Goal: Find contact information: Find contact information

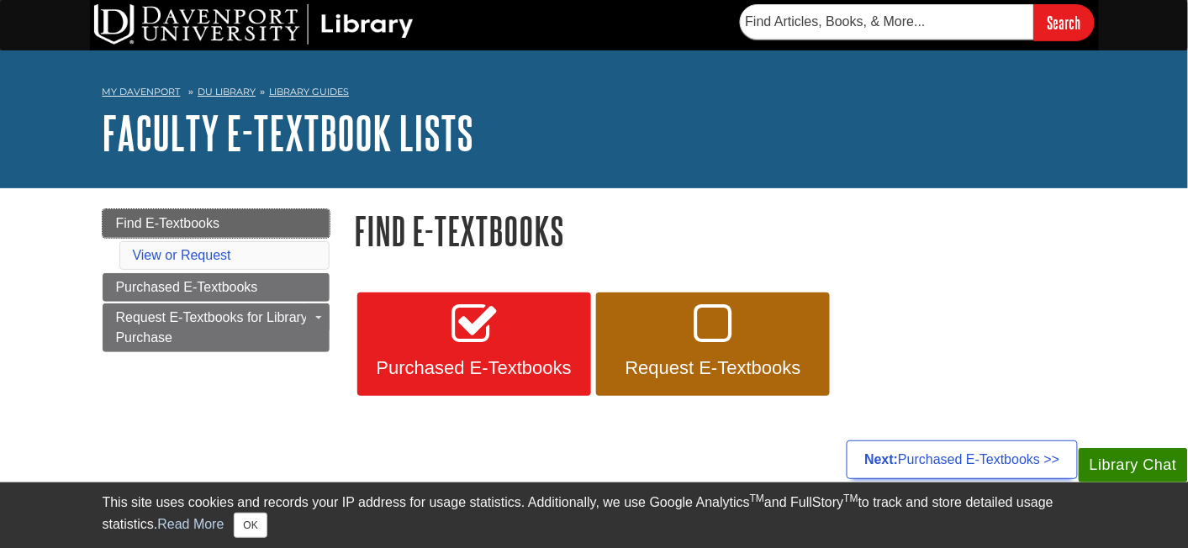
click at [196, 224] on span "Find E-Textbooks" at bounding box center [168, 223] width 104 height 14
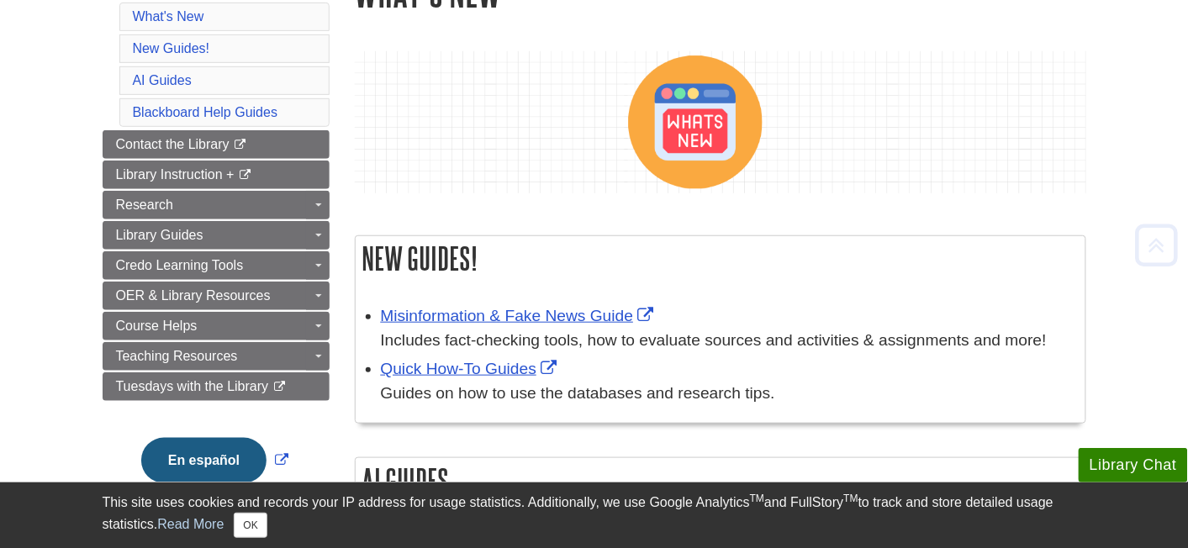
scroll to position [265, 0]
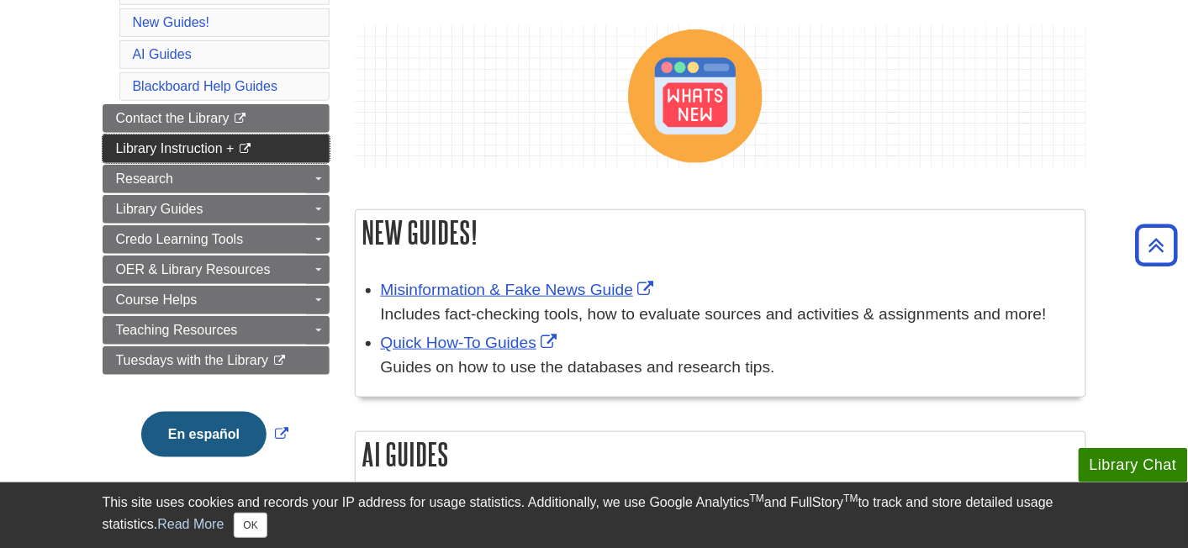
click at [187, 148] on span "Library Instruction +" at bounding box center [175, 148] width 119 height 14
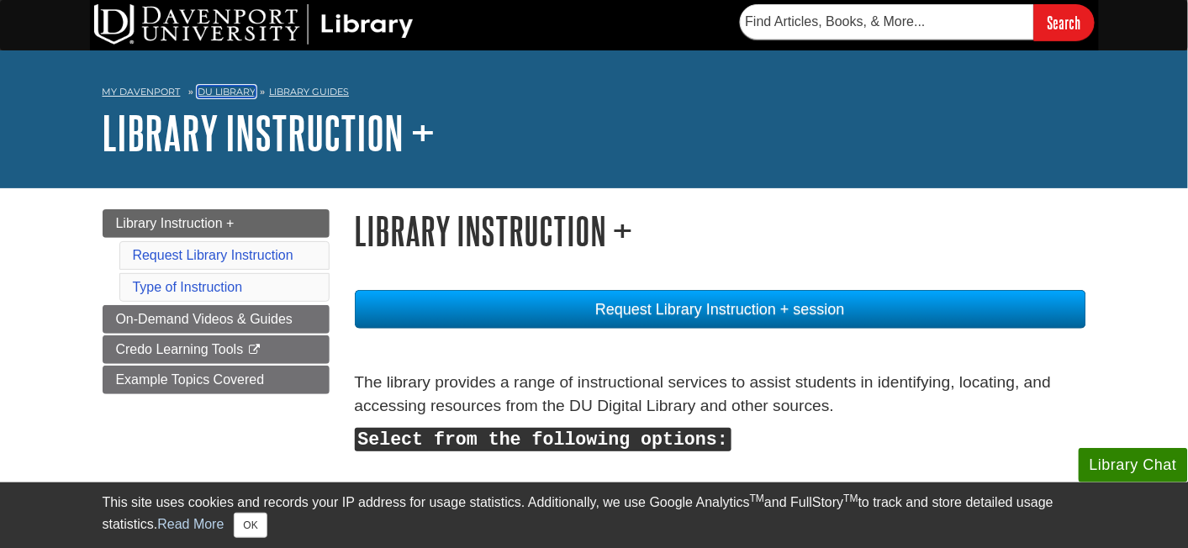
click at [198, 91] on link "DU Library" at bounding box center [227, 92] width 58 height 12
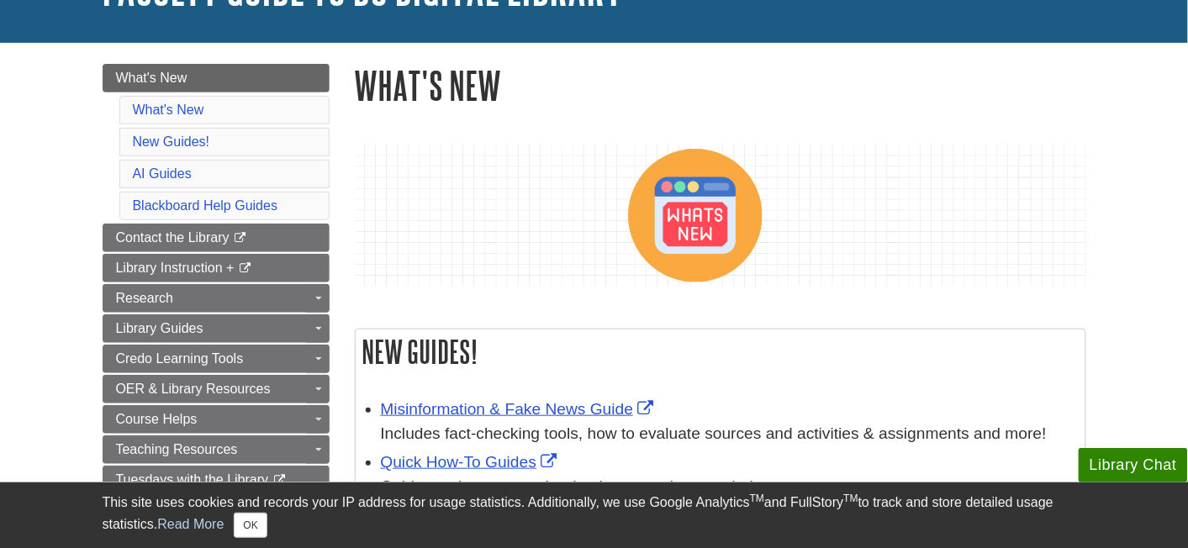
scroll to position [177, 0]
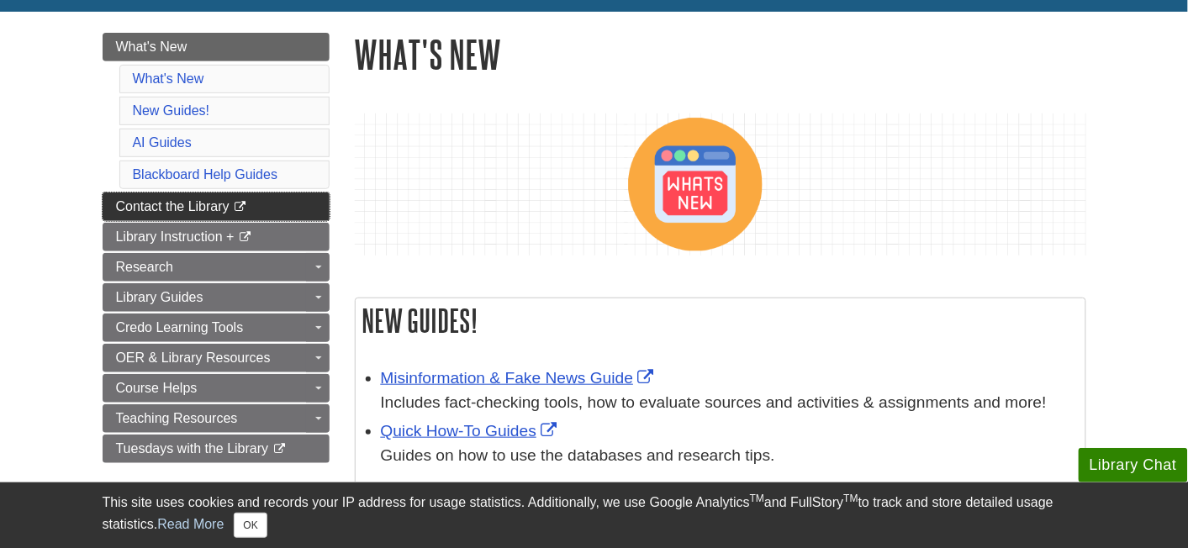
click at [202, 210] on span "Contact the Library" at bounding box center [173, 206] width 114 height 14
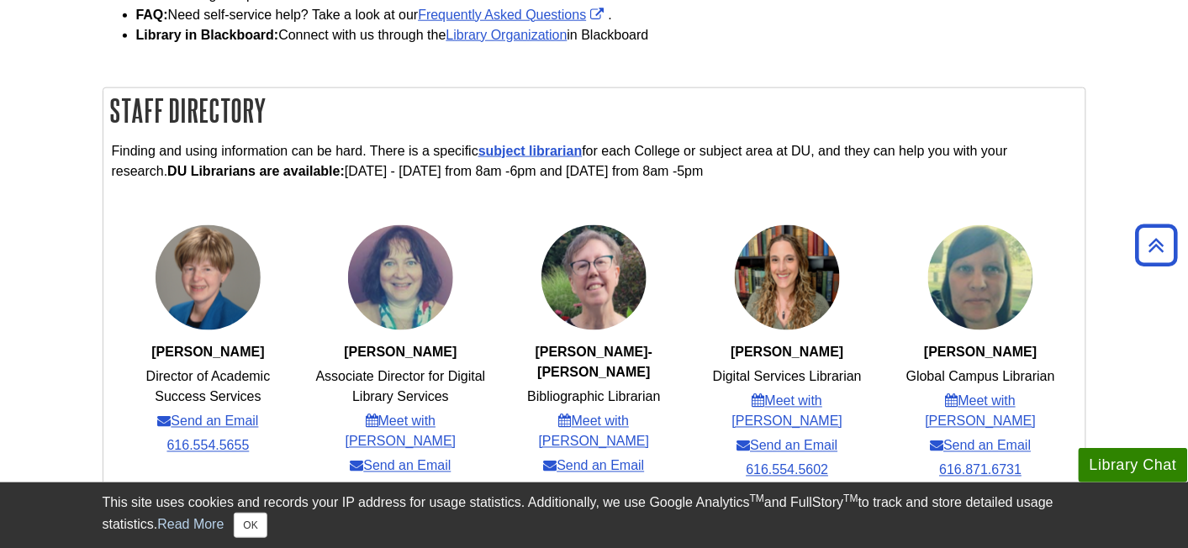
scroll to position [619, 0]
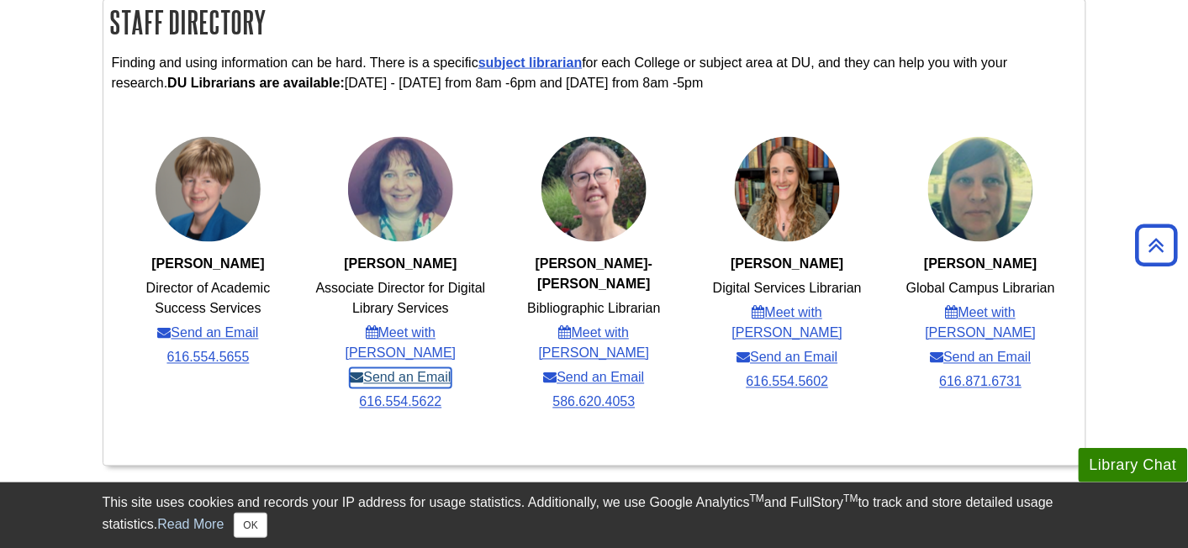
click at [383, 368] on link "Send an Email" at bounding box center [400, 378] width 101 height 20
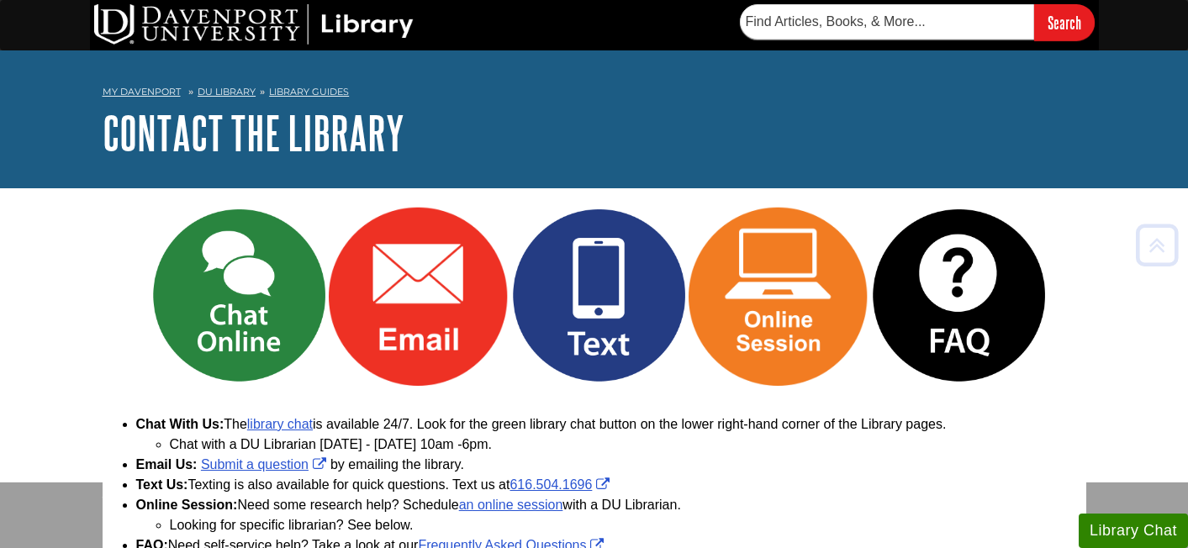
scroll to position [619, 0]
